Goal: Check status: Check status

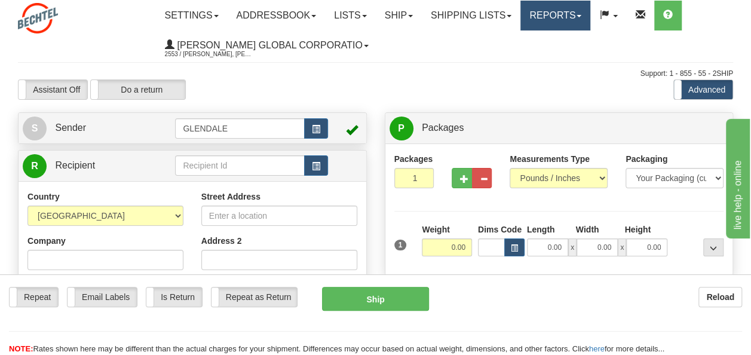
click at [549, 19] on link "Reports" at bounding box center [556, 16] width 70 height 30
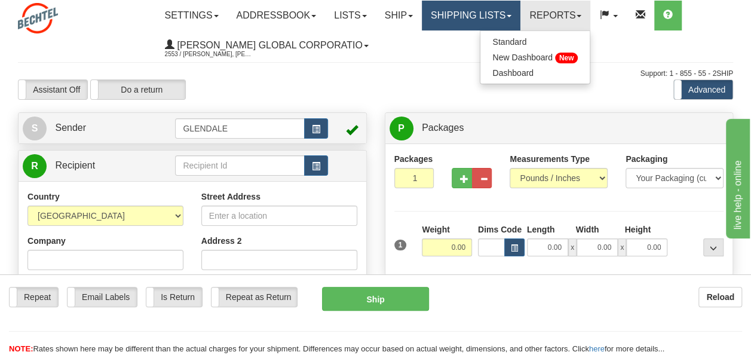
click at [481, 5] on link "Shipping lists" at bounding box center [471, 16] width 99 height 30
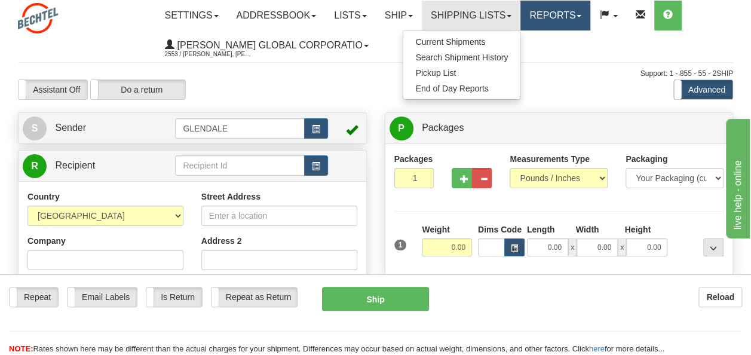
click at [565, 14] on link "Reports" at bounding box center [556, 16] width 70 height 30
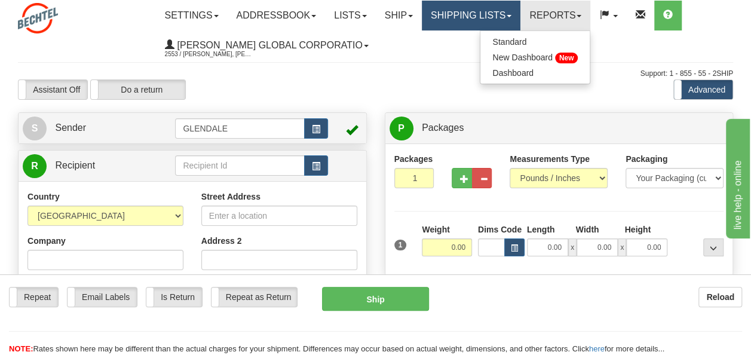
click at [486, 14] on link "Shipping lists" at bounding box center [471, 16] width 99 height 30
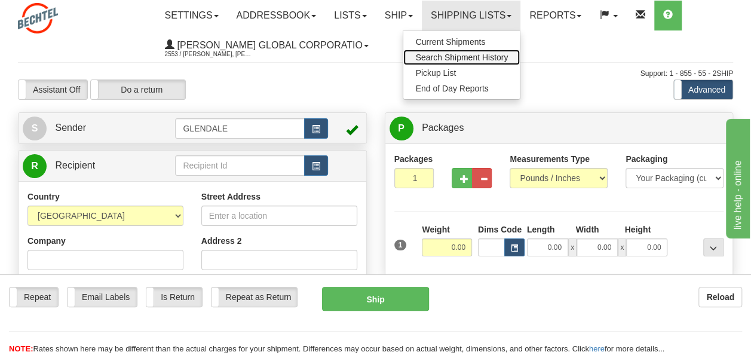
click at [495, 56] on span "Search Shipment History" at bounding box center [461, 58] width 93 height 10
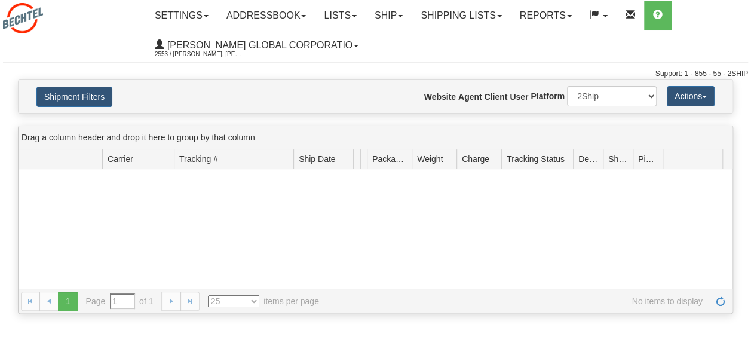
type input "From [DATE] To [DATE]"
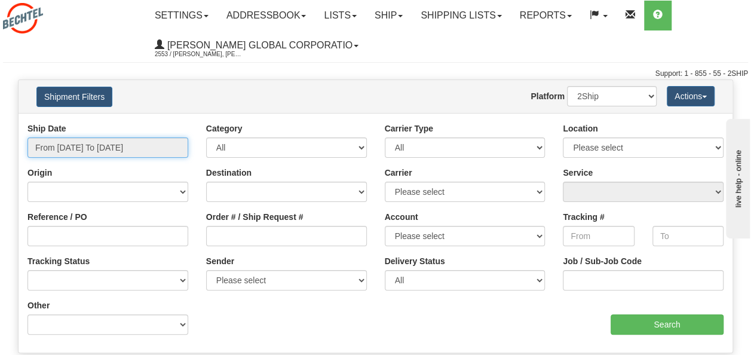
click at [169, 154] on input "From 09/01/2025 To 09/02/2025" at bounding box center [107, 147] width 161 height 20
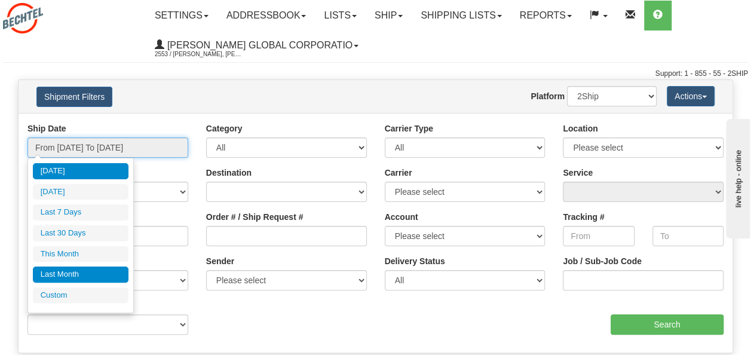
type input "08/01/2025"
type input "08/31/2025"
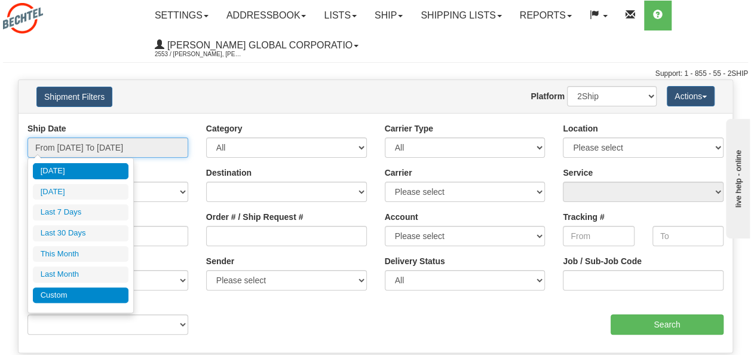
type input "[DATE]"
click at [100, 287] on li "Custom" at bounding box center [81, 295] width 96 height 16
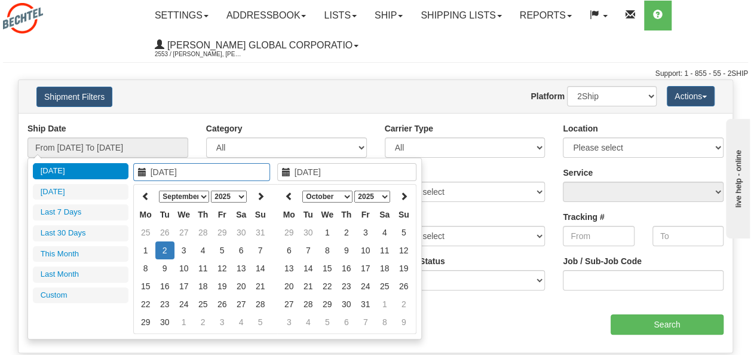
type input "08/01/2025"
type input "08/31/2025"
type input "[DATE]"
click at [147, 200] on th at bounding box center [145, 196] width 19 height 19
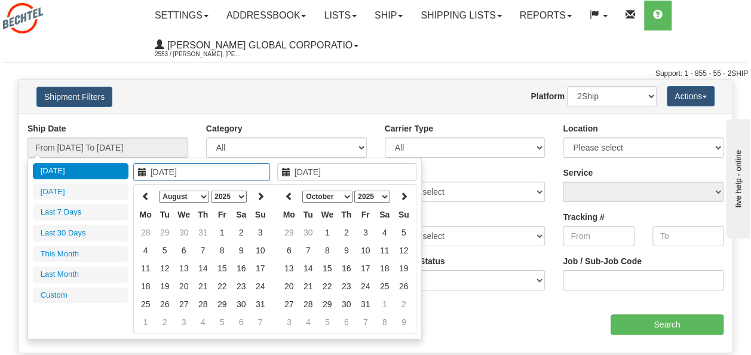
click at [147, 200] on th at bounding box center [145, 196] width 19 height 19
type input "05/01/2025"
click at [206, 229] on td "1" at bounding box center [203, 233] width 19 height 18
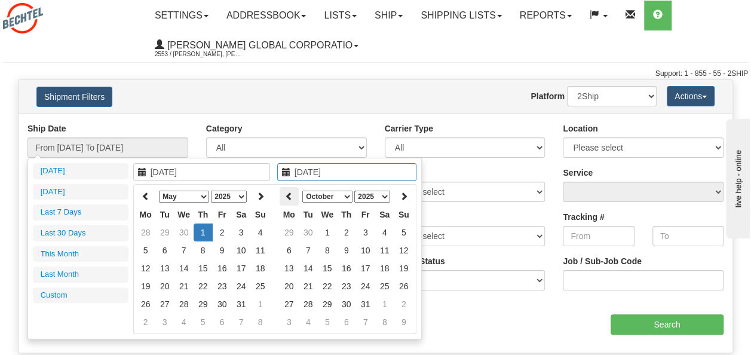
click at [287, 197] on icon at bounding box center [289, 196] width 8 height 8
click at [283, 197] on th at bounding box center [289, 196] width 19 height 19
click at [285, 197] on th at bounding box center [289, 196] width 19 height 19
drag, startPoint x: 285, startPoint y: 197, endPoint x: 292, endPoint y: 200, distance: 7.0
click at [292, 200] on th at bounding box center [289, 196] width 19 height 19
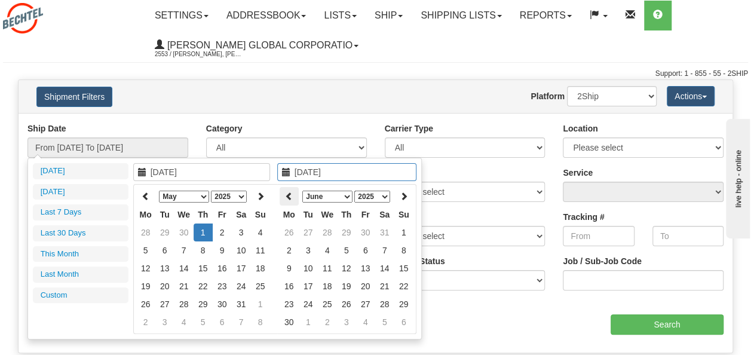
click at [292, 200] on th at bounding box center [289, 196] width 19 height 19
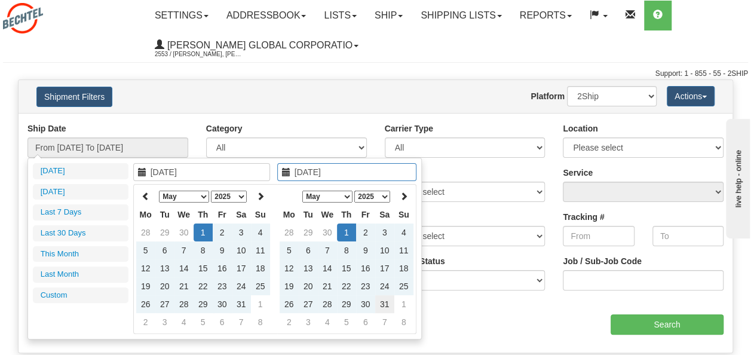
type input "05/31/2025"
click at [387, 305] on td "31" at bounding box center [384, 304] width 19 height 18
type input "From 05/01/2025 To 05/31/2025"
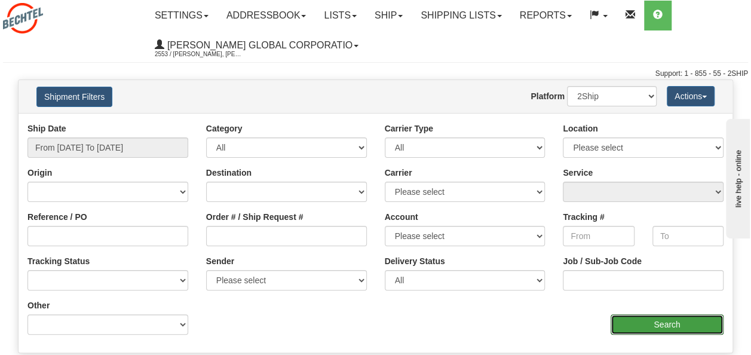
click at [667, 330] on input "Search" at bounding box center [667, 324] width 113 height 20
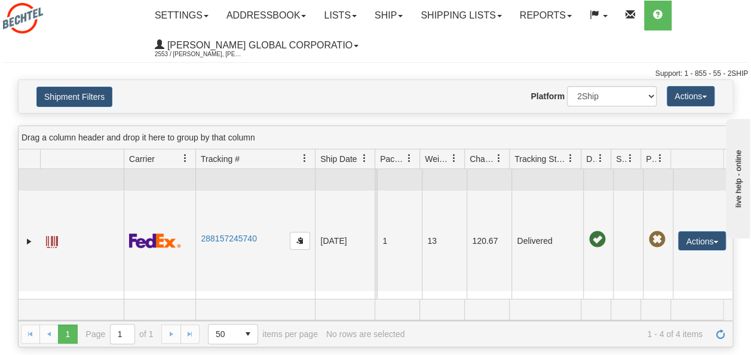
scroll to position [179, 0]
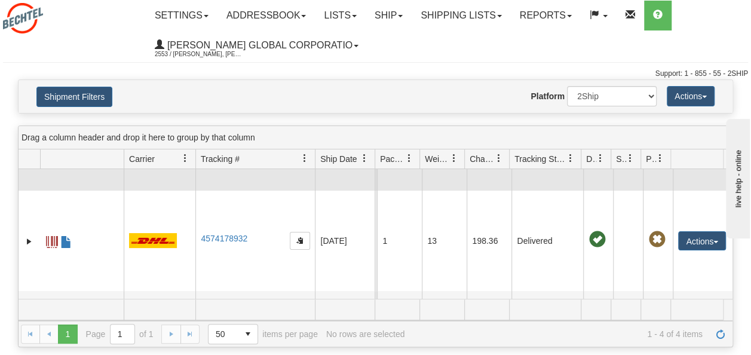
click at [54, 148] on span at bounding box center [52, 142] width 12 height 12
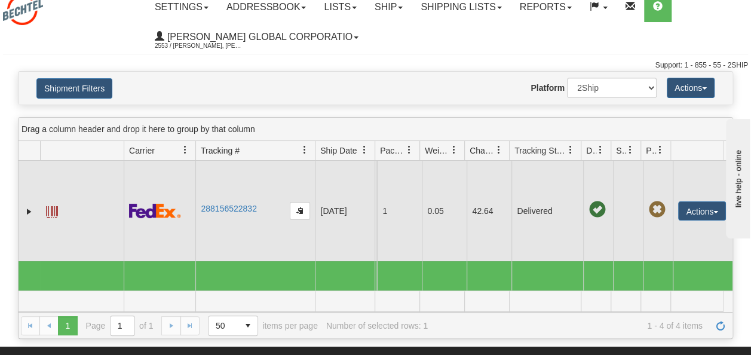
scroll to position [0, 0]
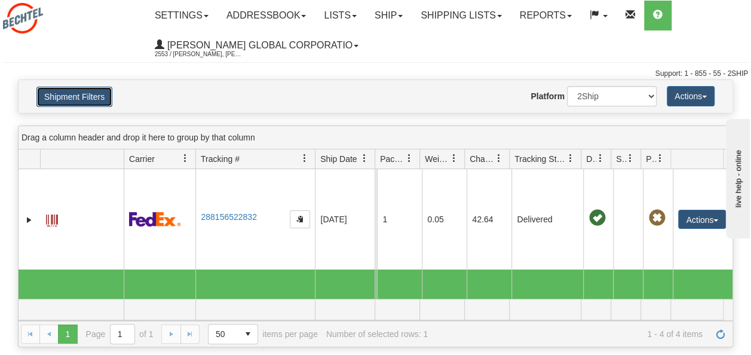
click at [79, 99] on button "Shipment Filters" at bounding box center [74, 97] width 76 height 20
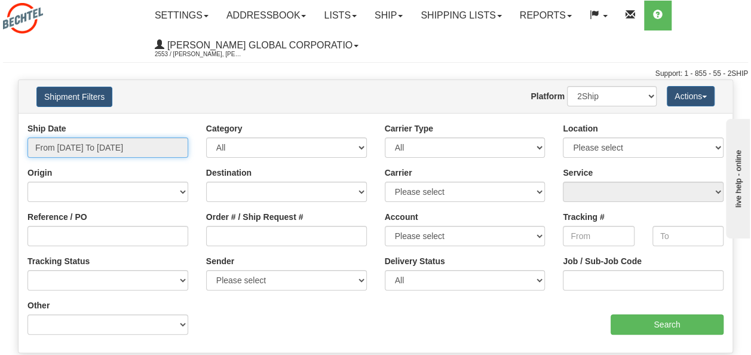
click at [141, 142] on input "From 05/01/2025 To 05/31/2025" at bounding box center [107, 147] width 161 height 20
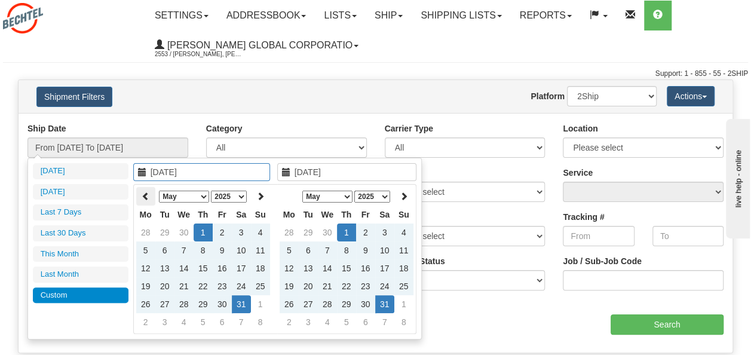
click at [152, 201] on th at bounding box center [145, 196] width 19 height 19
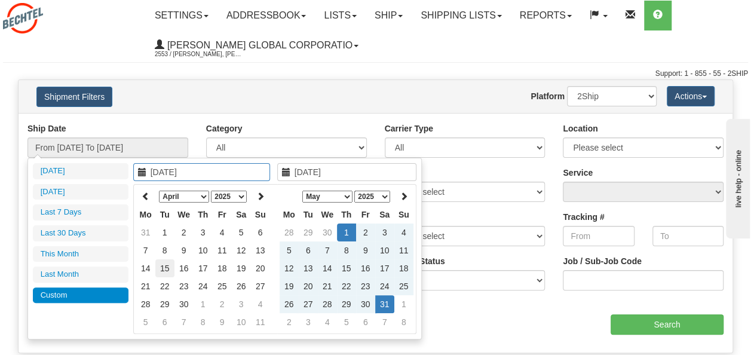
type input "04/15/2025"
click at [170, 264] on td "15" at bounding box center [164, 268] width 19 height 18
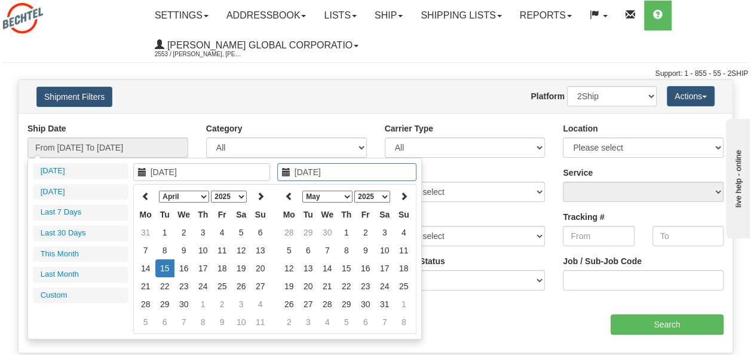
type input "04/03/2025"
click at [650, 324] on input "Search" at bounding box center [667, 324] width 113 height 20
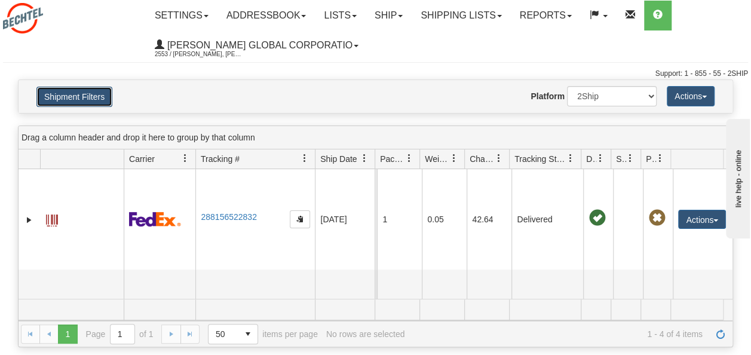
click at [97, 87] on button "Shipment Filters" at bounding box center [74, 97] width 76 height 20
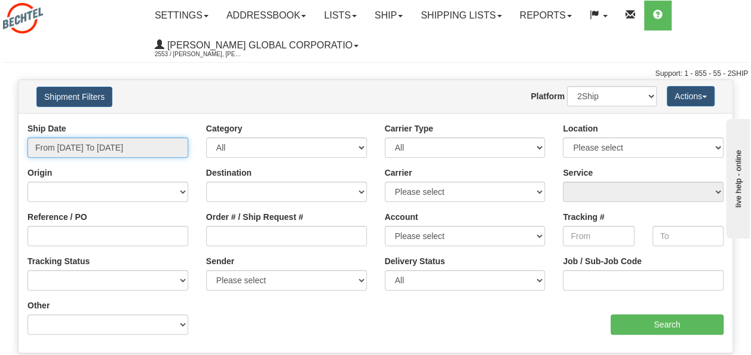
type input "05/01/2025"
type input "05/31/2025"
click at [143, 147] on input "From 05/01/2025 To 05/31/2025" at bounding box center [107, 147] width 161 height 20
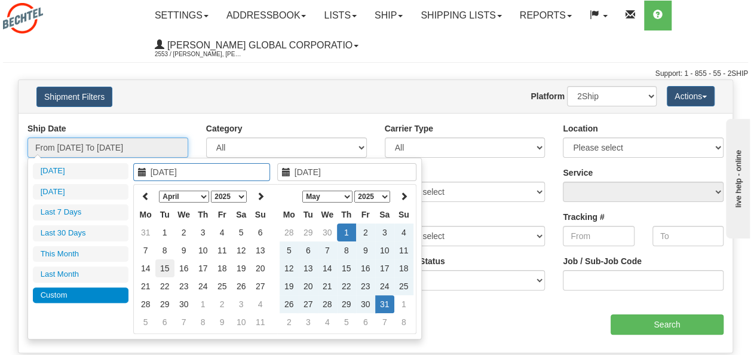
type input "04/15/2025"
click at [165, 270] on td "15" at bounding box center [164, 268] width 19 height 18
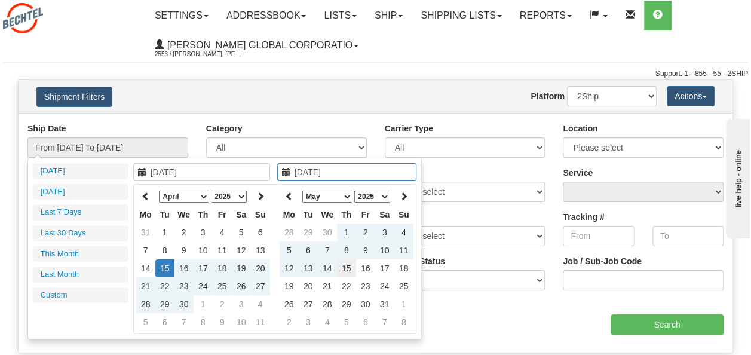
type input "05/15/2025"
click at [348, 268] on td "15" at bounding box center [346, 268] width 19 height 18
type input "From 04/15/2025 To 05/15/2025"
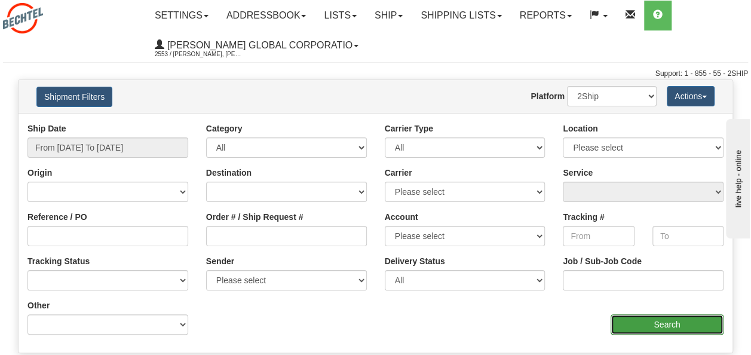
click at [660, 322] on input "Search" at bounding box center [667, 324] width 113 height 20
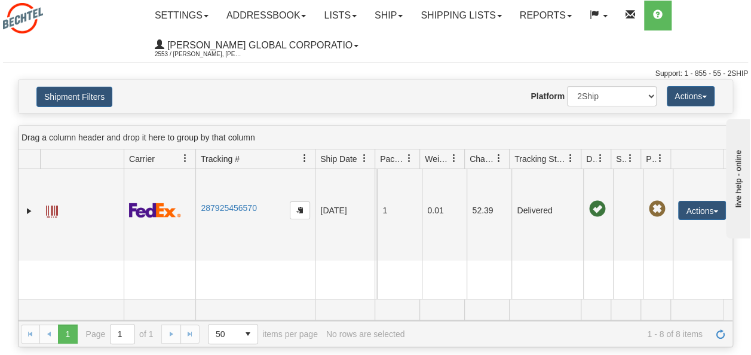
scroll to position [598, 0]
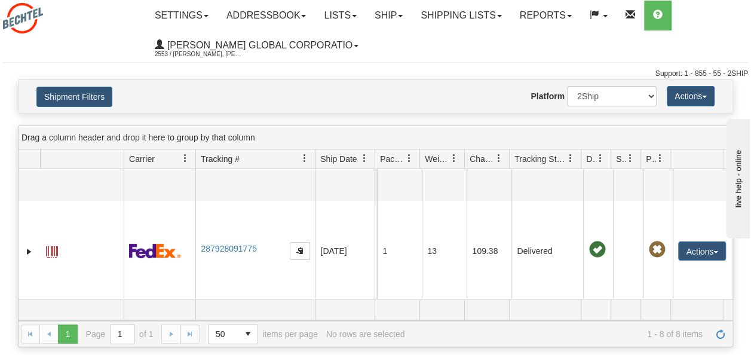
click at [237, 53] on link "3186478945" at bounding box center [224, 48] width 47 height 10
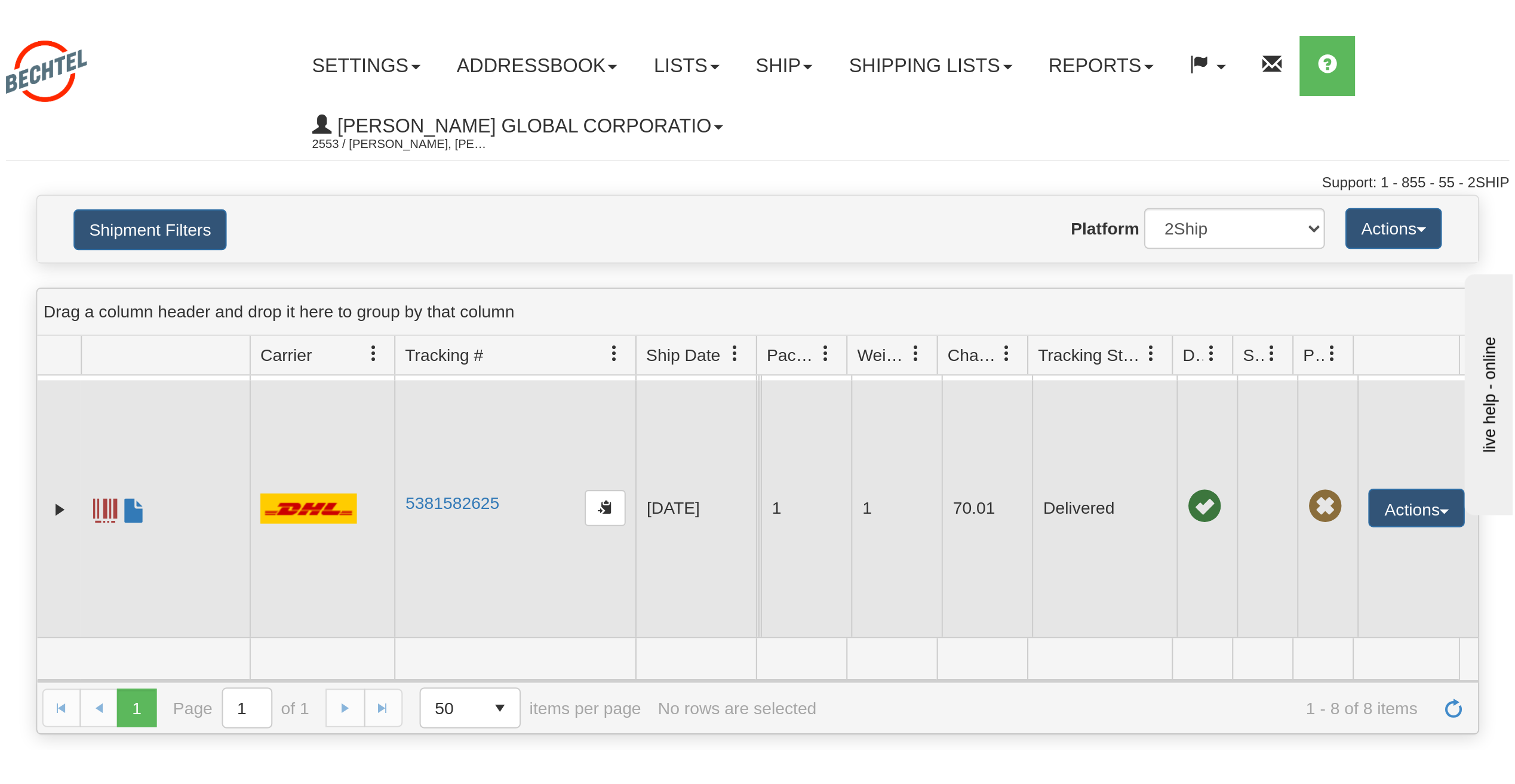
scroll to position [836, 0]
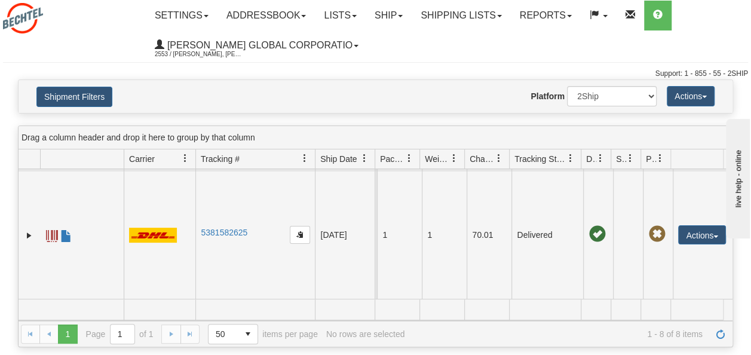
click at [50, 128] on span at bounding box center [52, 123] width 12 height 12
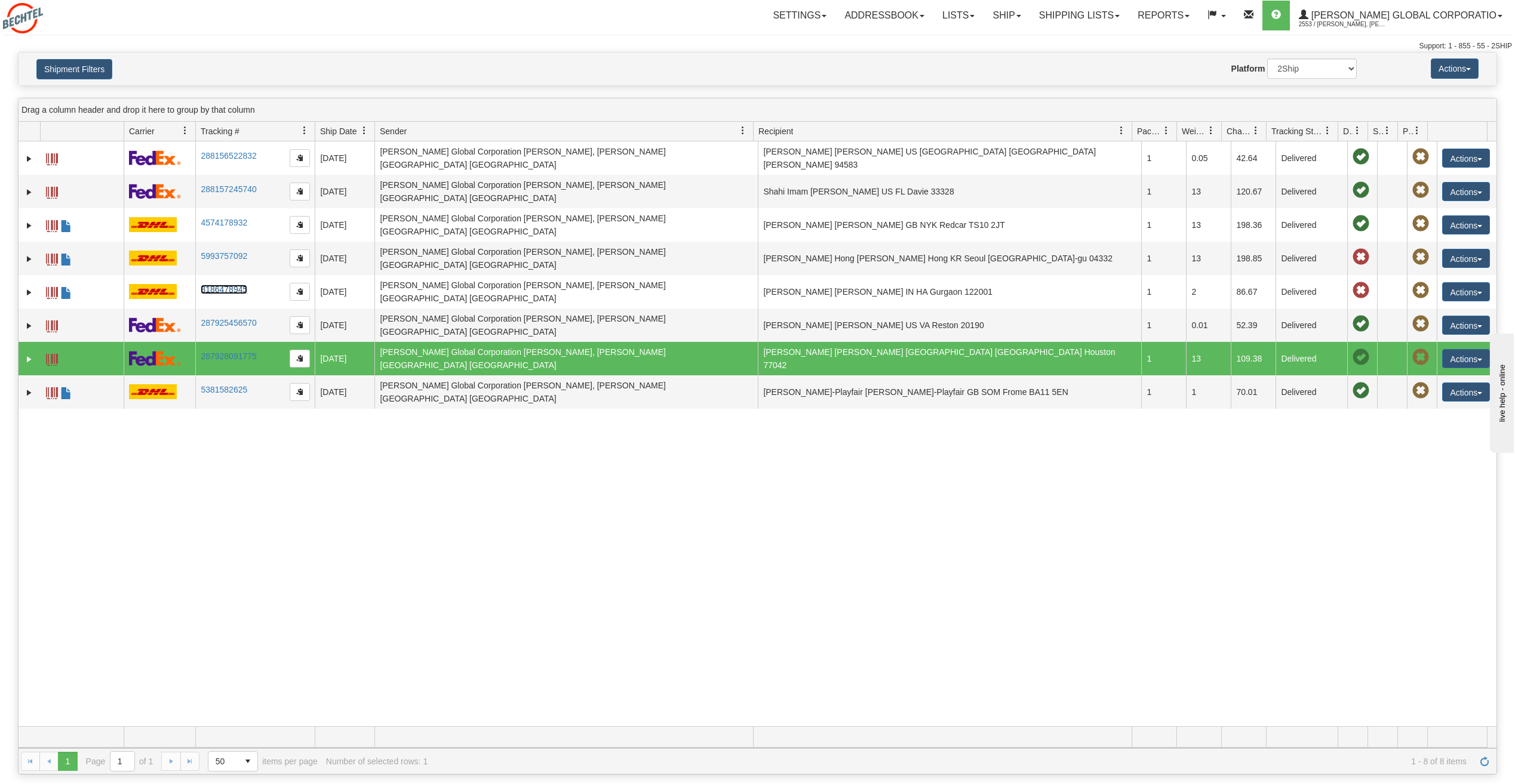
scroll to position [0, 0]
